Goal: Use online tool/utility: Utilize a website feature to perform a specific function

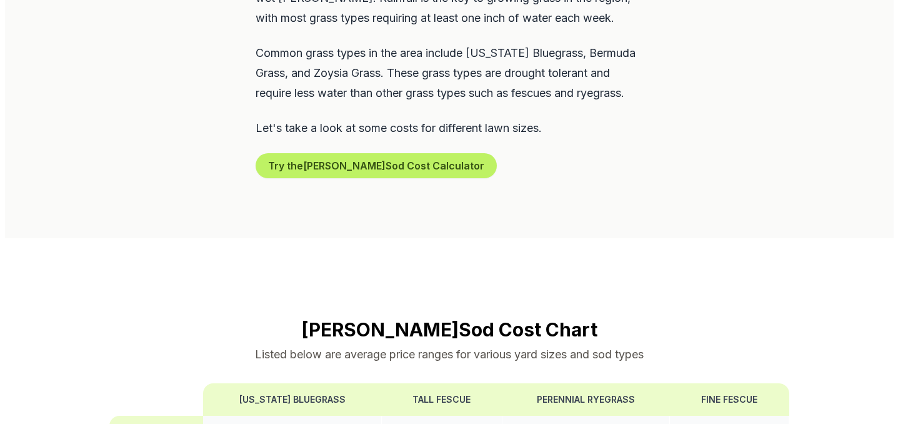
scroll to position [715, 0]
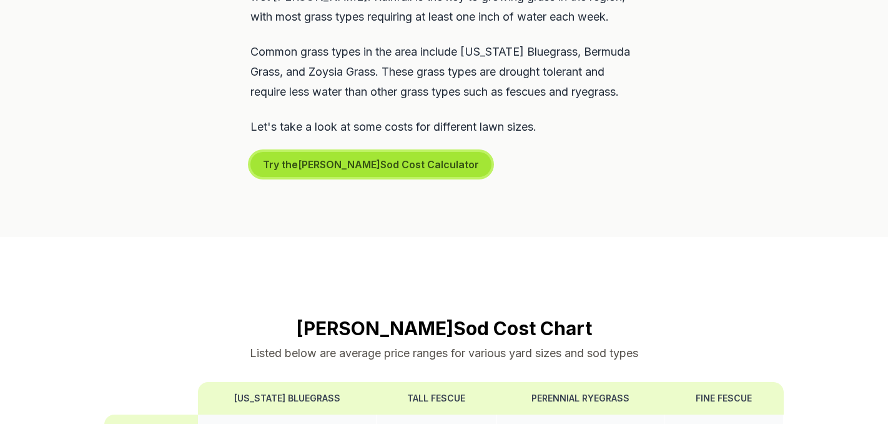
click at [310, 152] on button "Try the Davis Sod Cost Calculator" at bounding box center [371, 164] width 241 height 25
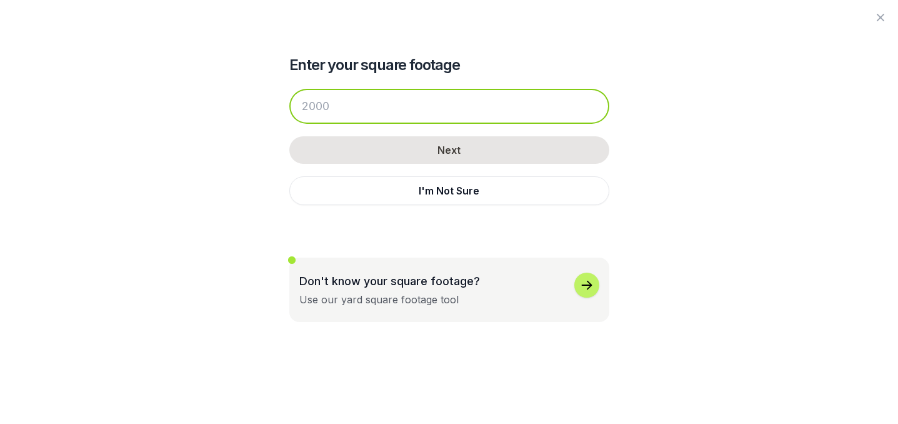
drag, startPoint x: 333, startPoint y: 107, endPoint x: 265, endPoint y: 94, distance: 68.6
click at [265, 94] on div "Enter your square footage Next I'm Not Sure Don't know your square footage? Use…" at bounding box center [449, 161] width 680 height 322
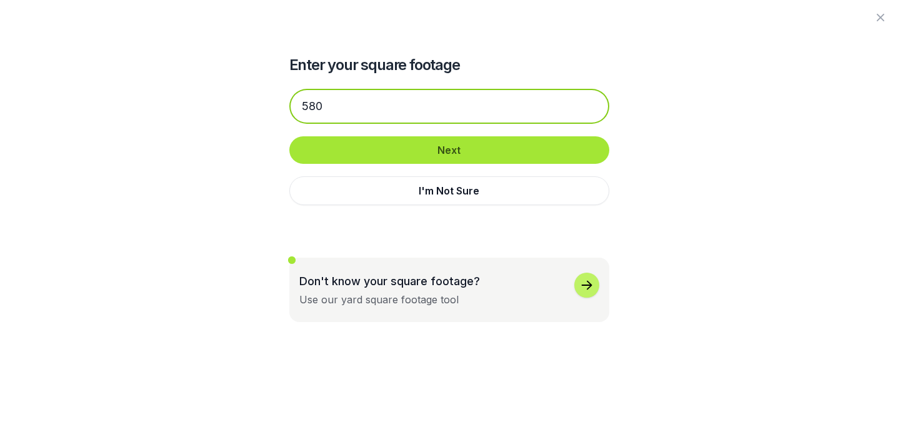
type input "580"
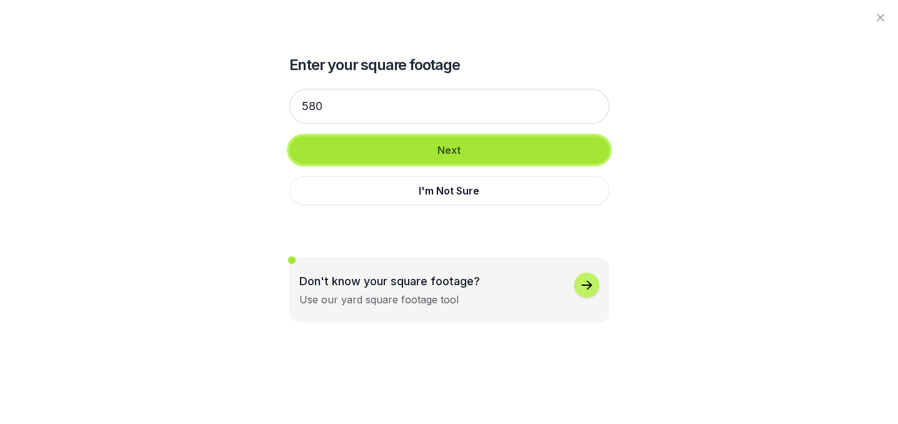
click at [452, 149] on button "Next" at bounding box center [449, 149] width 320 height 27
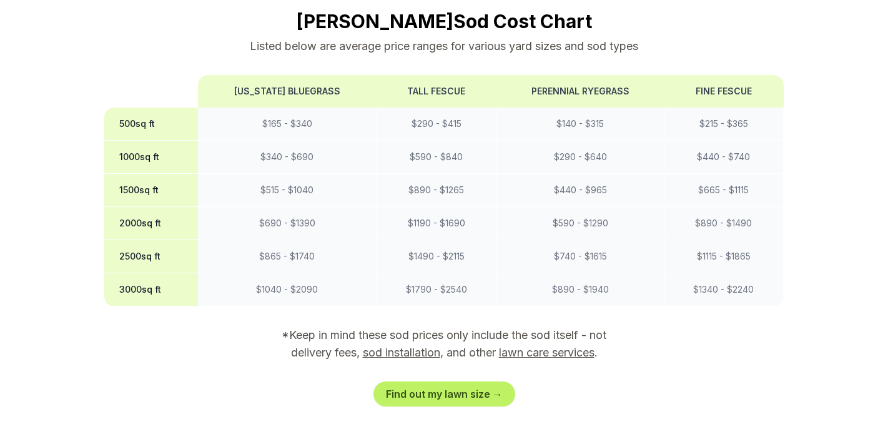
scroll to position [1013, 0]
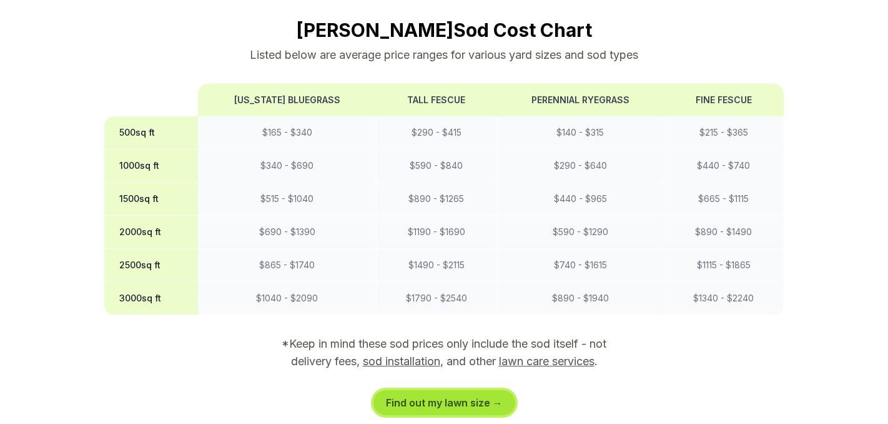
click at [427, 390] on link "Find out my lawn size →" at bounding box center [445, 402] width 142 height 25
